Goal: Communication & Community: Answer question/provide support

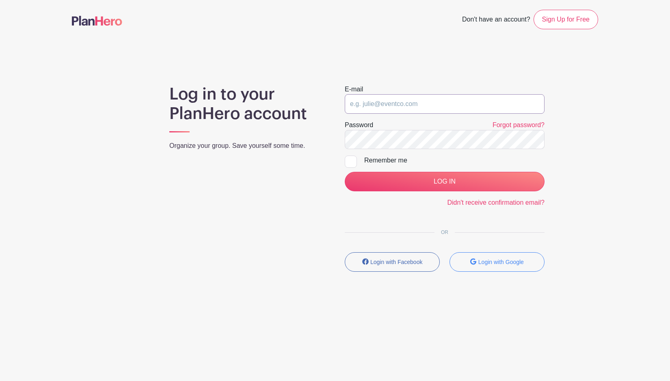
click at [388, 108] on input "email" at bounding box center [445, 103] width 200 height 19
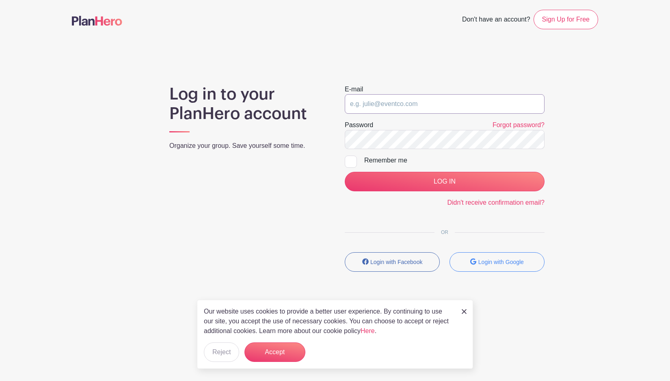
type input "[EMAIL_ADDRESS][US_STATE][DOMAIN_NAME]"
click at [345, 172] on input "LOG IN" at bounding box center [445, 181] width 200 height 19
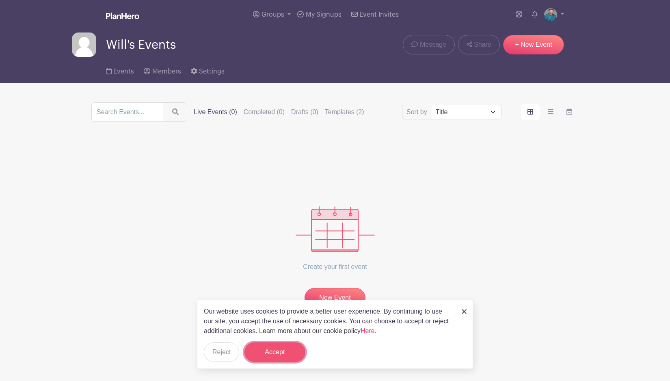
click at [273, 349] on button "Accept" at bounding box center [274, 351] width 61 height 19
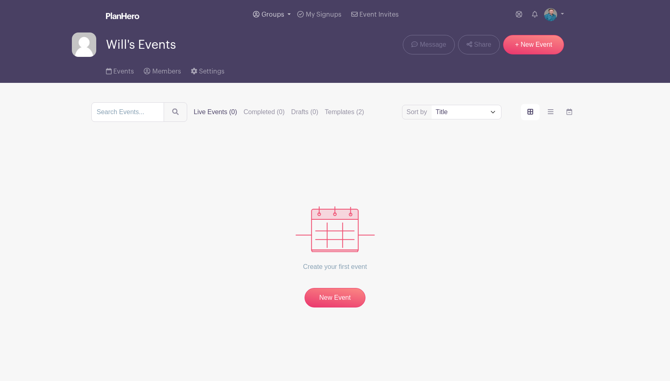
click at [276, 10] on link "Groups" at bounding box center [272, 14] width 44 height 29
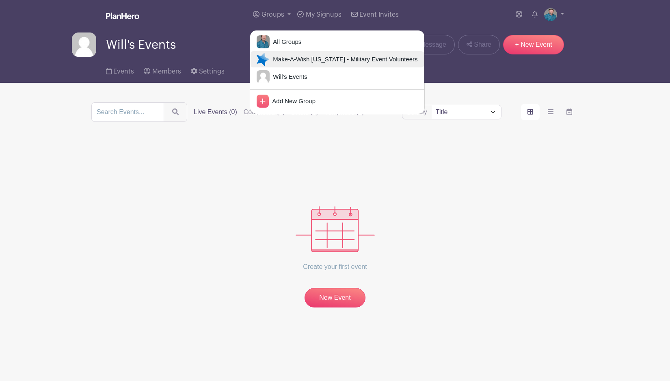
click at [282, 60] on span "Make-A-Wish [US_STATE] - Military Event Volunteers" at bounding box center [344, 59] width 148 height 9
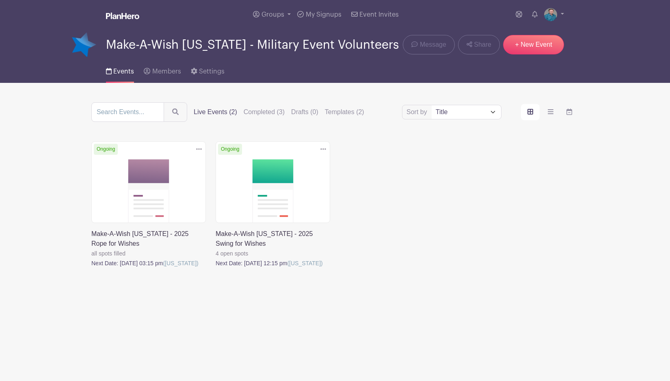
click at [216, 268] on link at bounding box center [216, 268] width 0 height 0
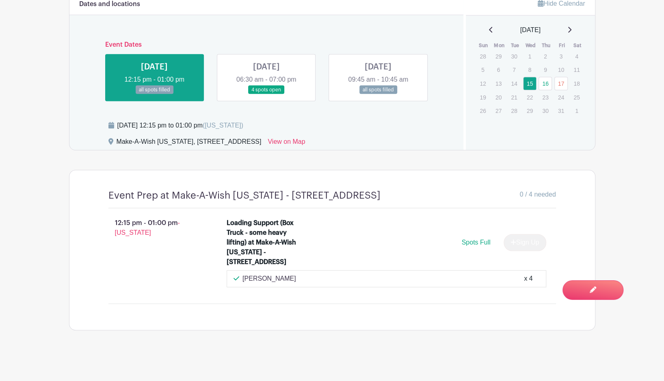
scroll to position [463, 0]
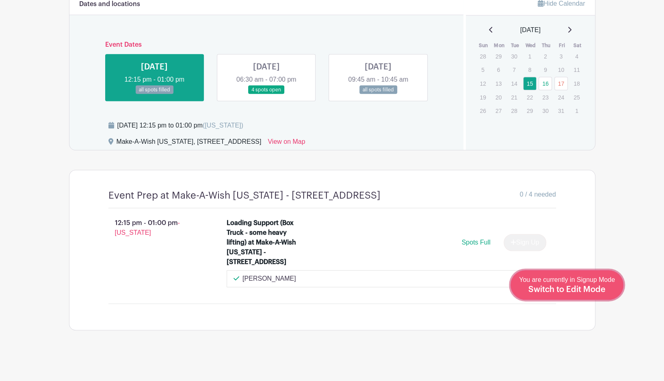
click at [583, 289] on span "Switch to Edit Mode" at bounding box center [566, 289] width 77 height 8
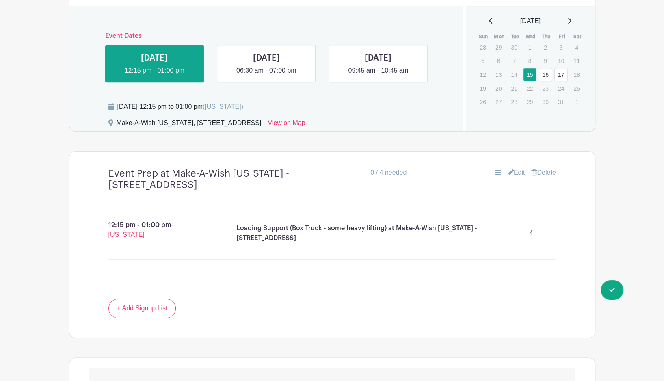
scroll to position [480, 0]
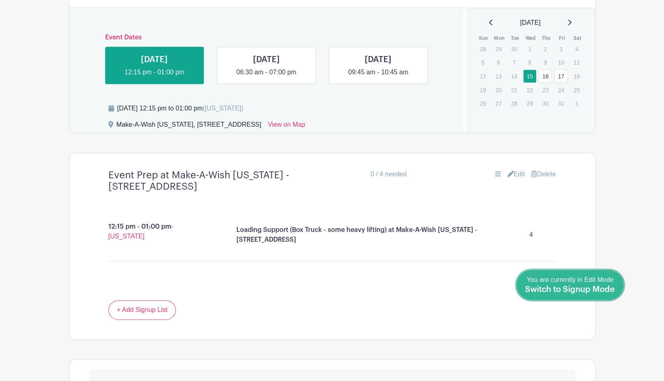
click at [577, 284] on div "You are currently in Edit Mode Switch to Signup Mode" at bounding box center [570, 285] width 90 height 20
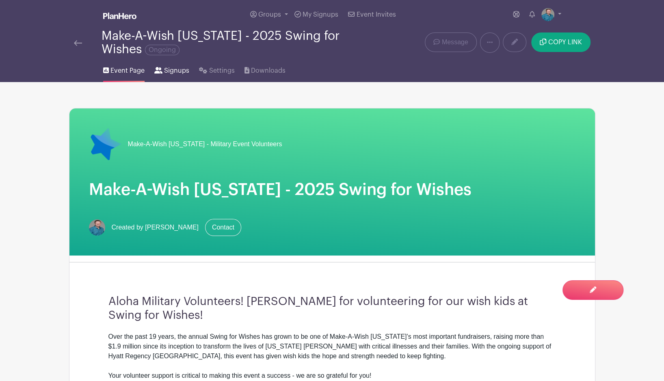
click at [164, 73] on span "Signups" at bounding box center [176, 71] width 25 height 10
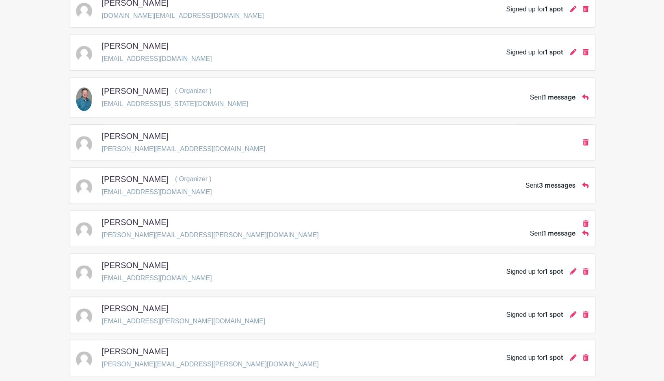
scroll to position [196, 0]
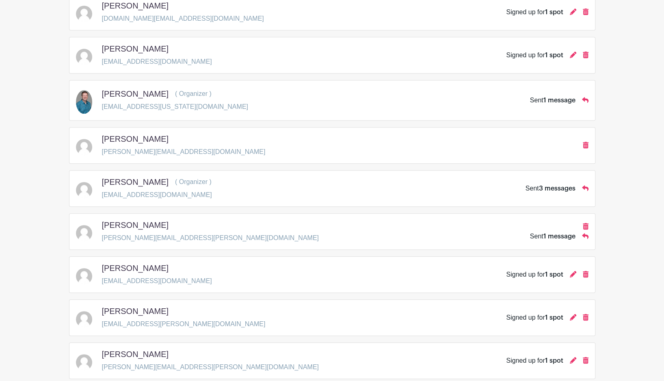
click at [550, 101] on span "1 message" at bounding box center [559, 100] width 32 height 6
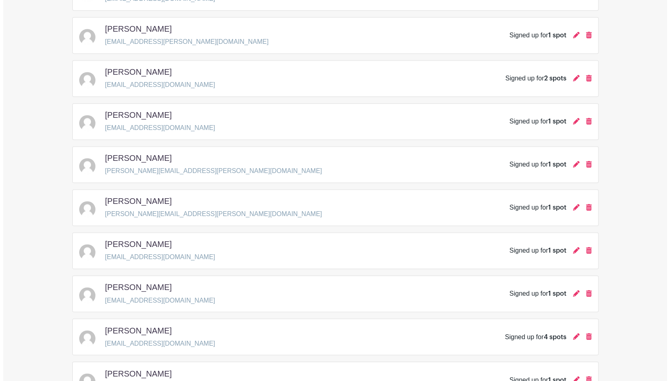
scroll to position [720, 0]
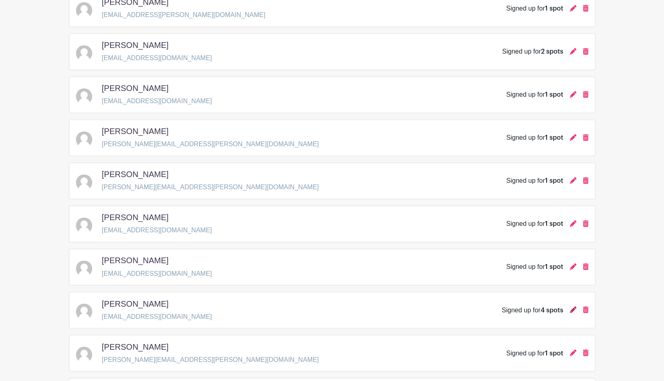
click at [572, 306] on icon at bounding box center [572, 309] width 6 height 6
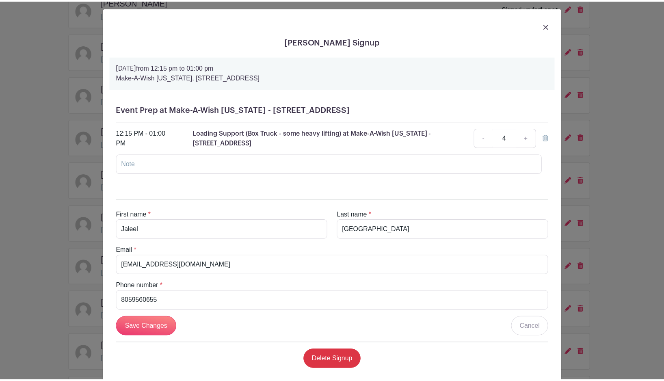
scroll to position [0, 0]
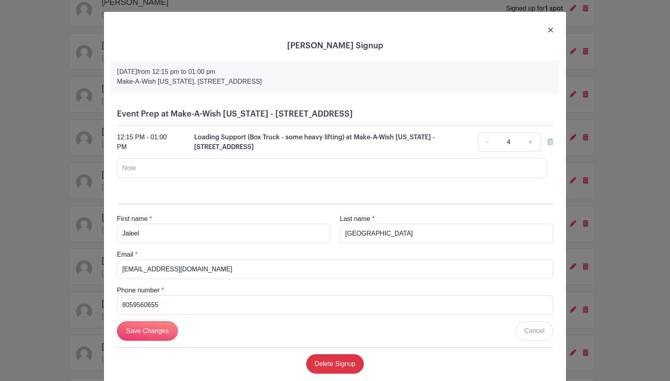
click at [550, 32] on img at bounding box center [550, 30] width 5 height 5
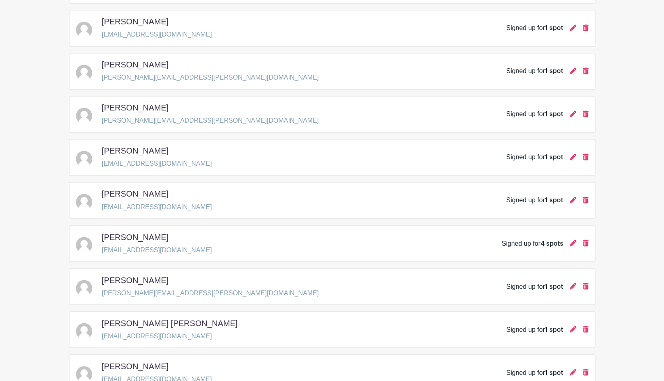
scroll to position [787, 0]
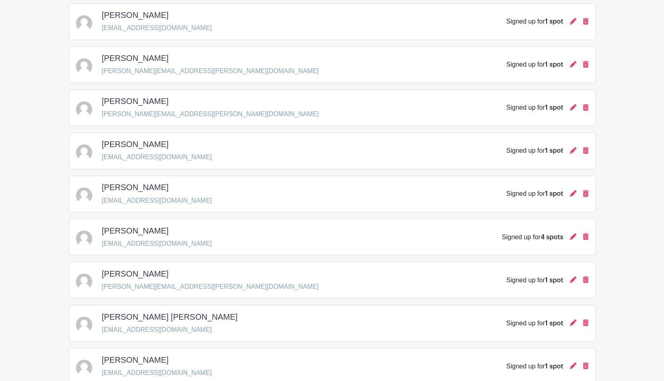
scroll to position [794, 0]
click at [570, 232] on icon at bounding box center [572, 235] width 6 height 6
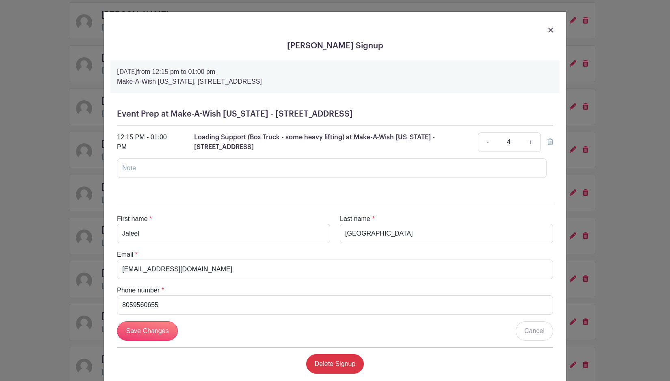
click at [548, 31] on img at bounding box center [550, 30] width 5 height 5
